Goal: Register for event/course

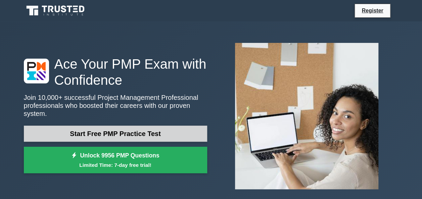
click at [165, 128] on link "Start Free PMP Practice Test" at bounding box center [115, 134] width 183 height 16
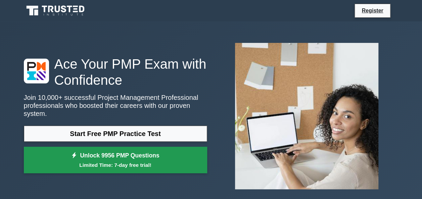
click at [123, 157] on link "Unlock 9956 PMP Questions Limited Time: 7-day free trial!" at bounding box center [115, 160] width 183 height 27
